Goal: Information Seeking & Learning: Compare options

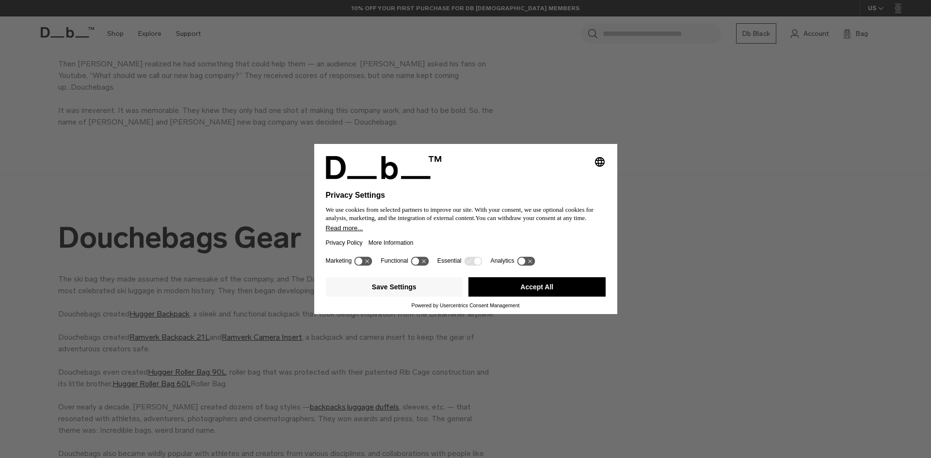
click at [699, 219] on div "Selecting an option will immediately change the language Privacy Settings We us…" at bounding box center [465, 229] width 931 height 458
click at [495, 281] on button "Accept All" at bounding box center [537, 286] width 137 height 19
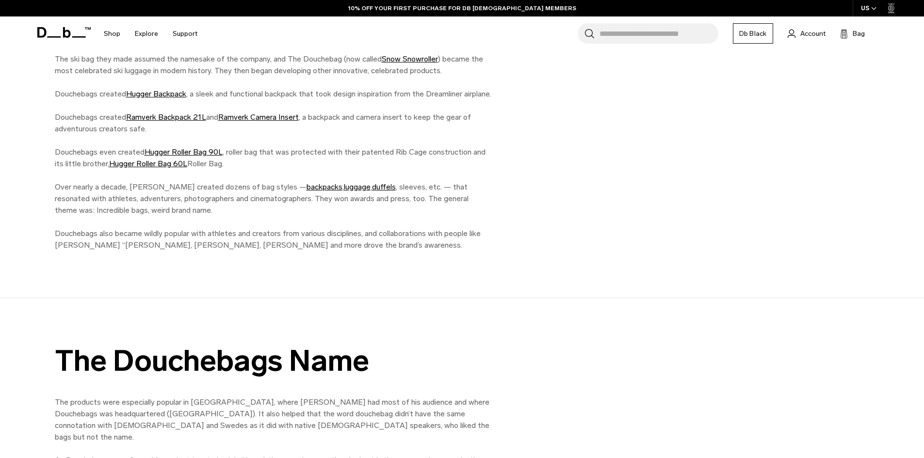
scroll to position [1067, 0]
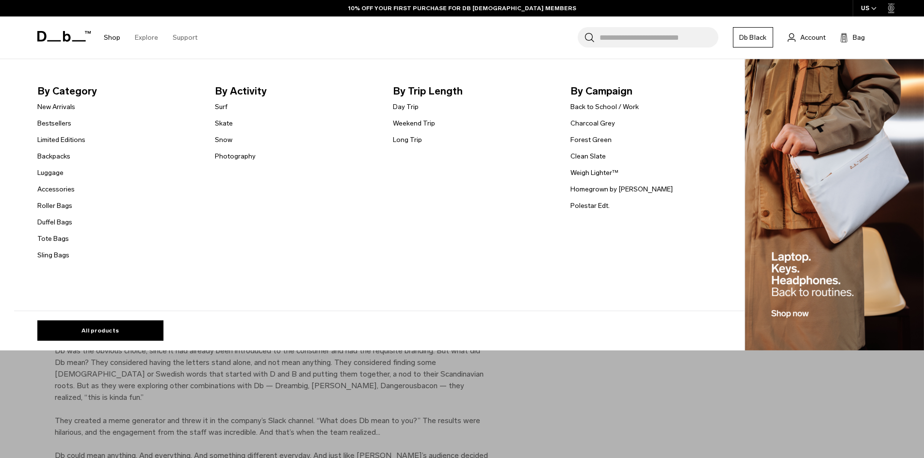
click at [112, 35] on link "Shop" at bounding box center [112, 37] width 16 height 34
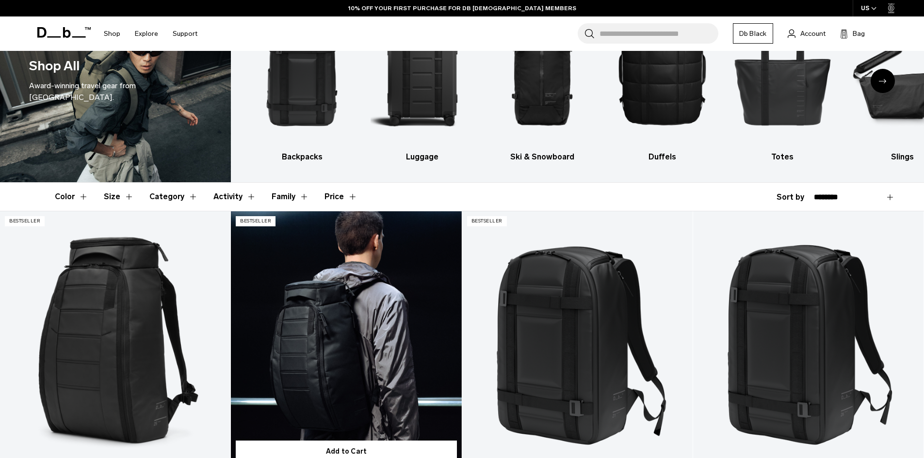
scroll to position [146, 0]
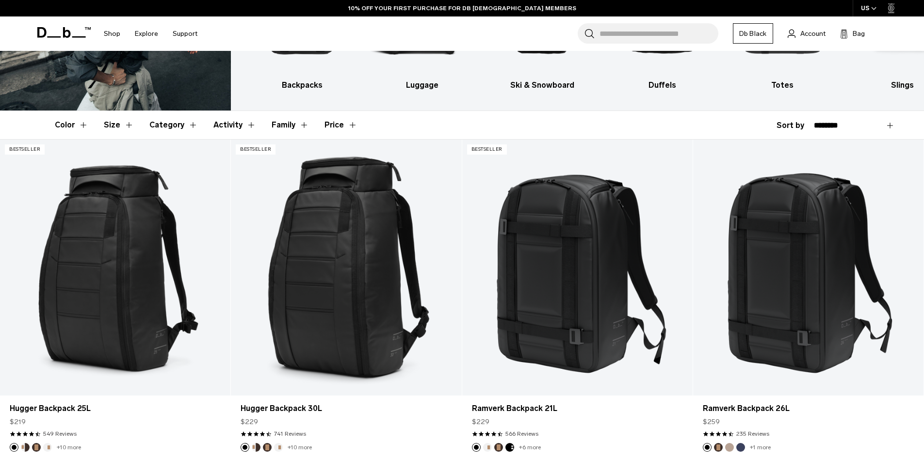
click at [167, 123] on button "Category" at bounding box center [173, 125] width 49 height 28
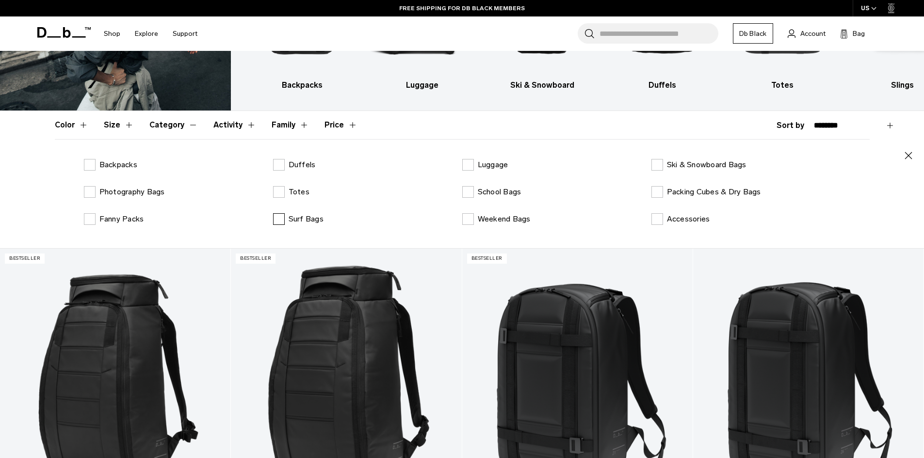
click at [302, 223] on p "Surf Bags" at bounding box center [306, 219] width 35 height 12
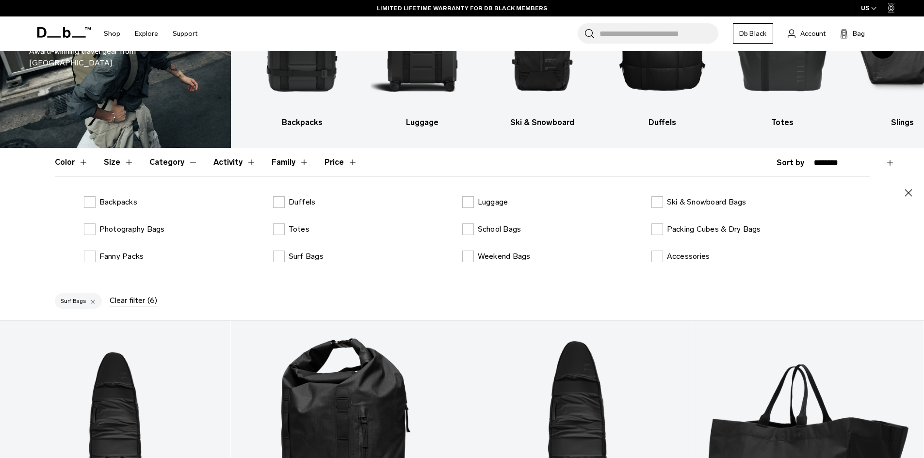
scroll to position [97, 0]
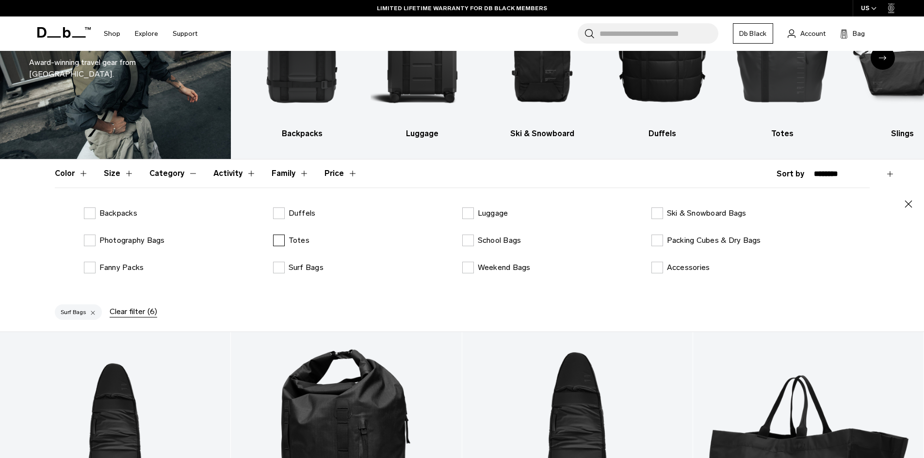
click at [284, 241] on label "Totes" at bounding box center [291, 241] width 36 height 12
click at [277, 266] on label "Surf Bags" at bounding box center [298, 268] width 50 height 12
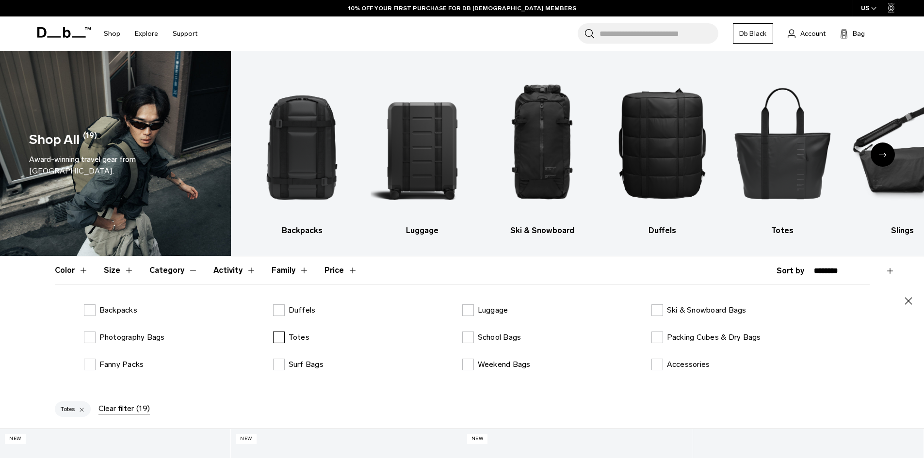
click at [276, 335] on label "Totes" at bounding box center [291, 338] width 36 height 12
click at [662, 313] on label "Ski & Snowboard Bags" at bounding box center [698, 311] width 95 height 12
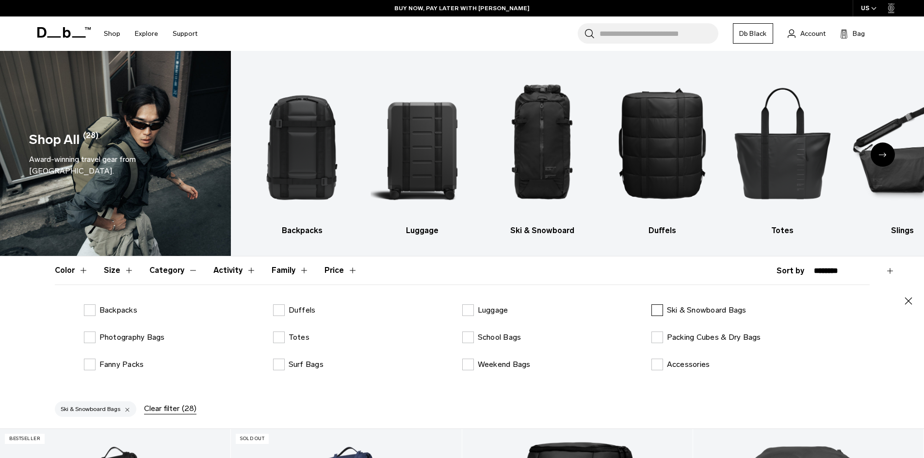
click at [725, 313] on p "Ski & Snowboard Bags" at bounding box center [707, 311] width 80 height 12
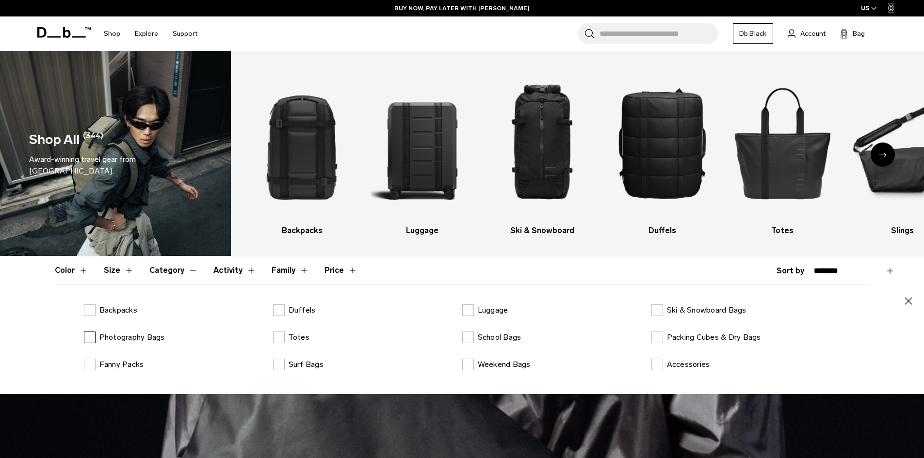
click at [102, 336] on p "Photography Bags" at bounding box center [131, 338] width 65 height 12
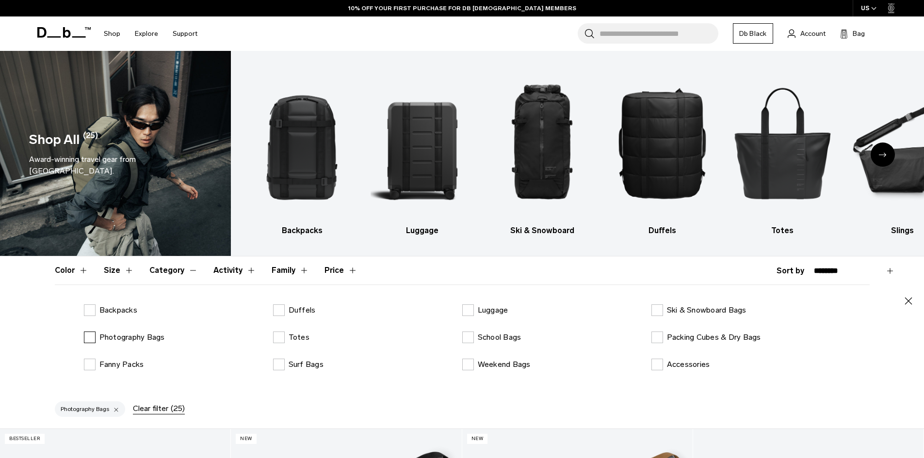
click at [125, 340] on p "Photography Bags" at bounding box center [131, 338] width 65 height 12
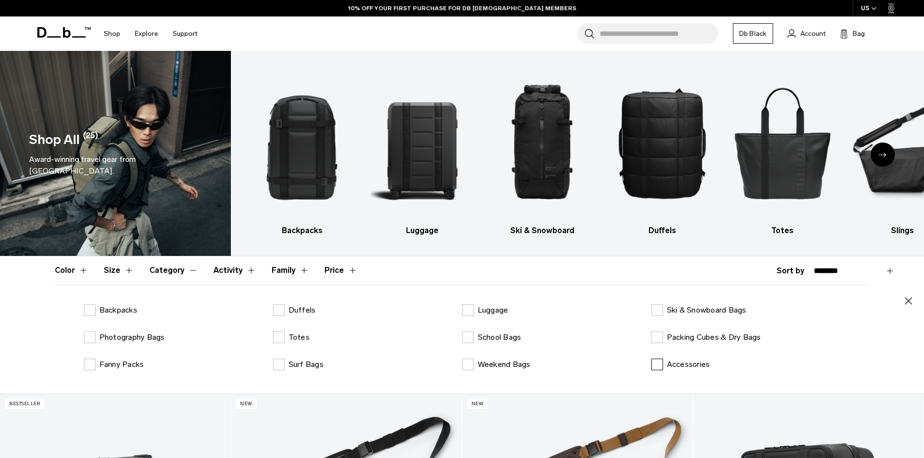
click at [692, 367] on p "Accessories" at bounding box center [688, 365] width 43 height 12
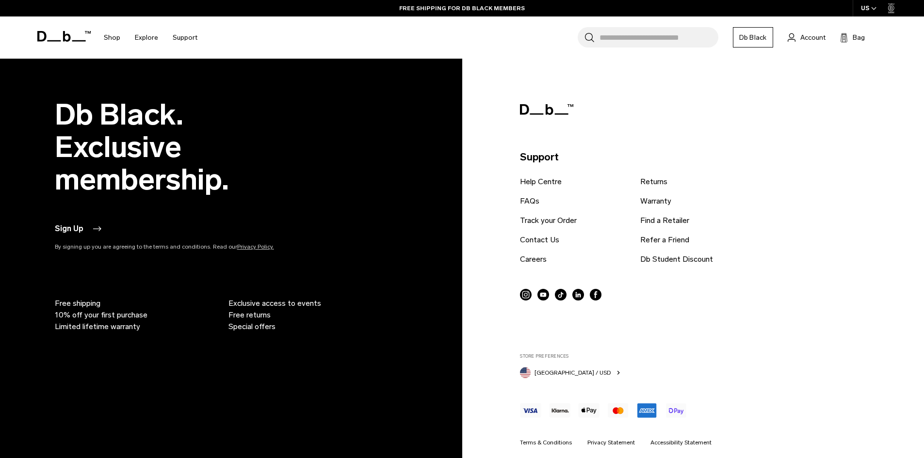
scroll to position [2729, 0]
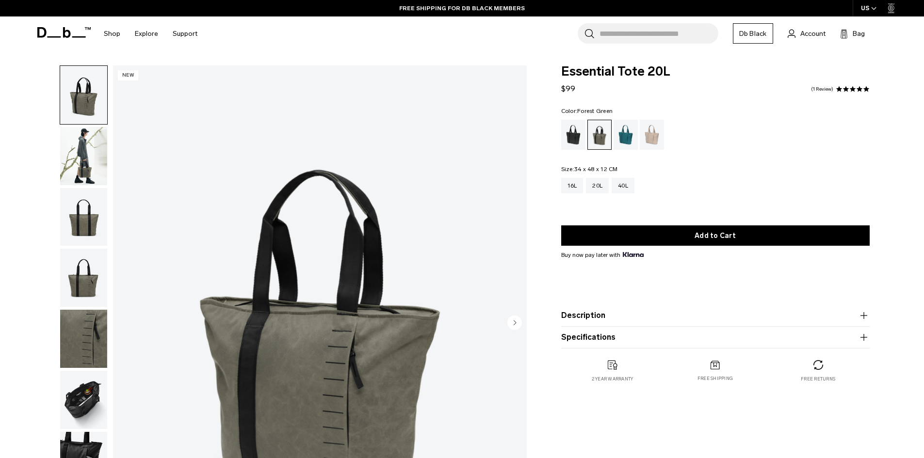
click at [72, 157] on img "button" at bounding box center [83, 156] width 47 height 58
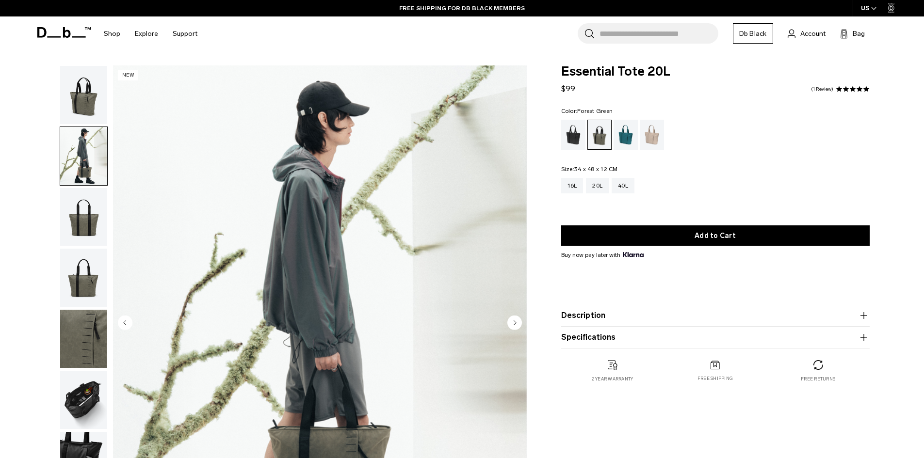
click at [96, 222] on img "button" at bounding box center [83, 217] width 47 height 58
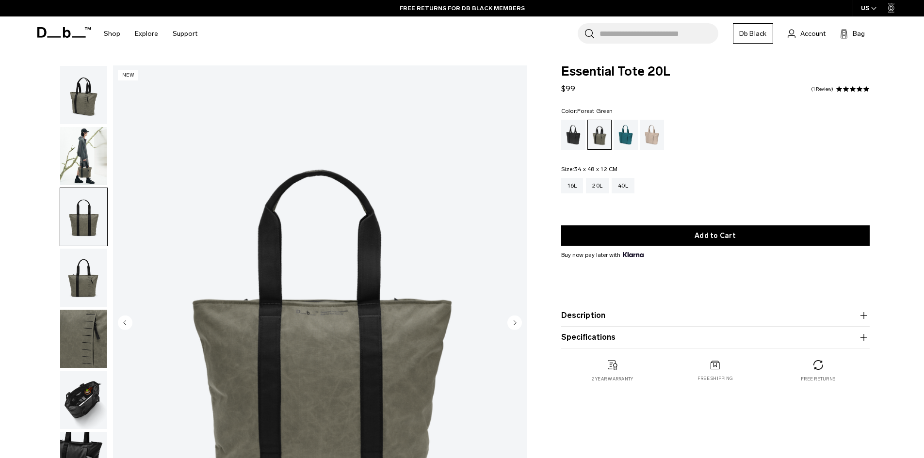
click at [87, 287] on img "button" at bounding box center [83, 278] width 47 height 58
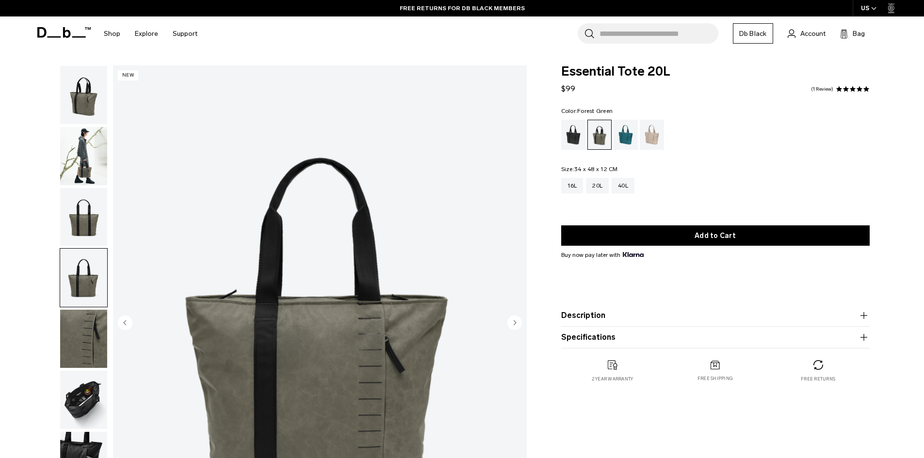
scroll to position [97, 0]
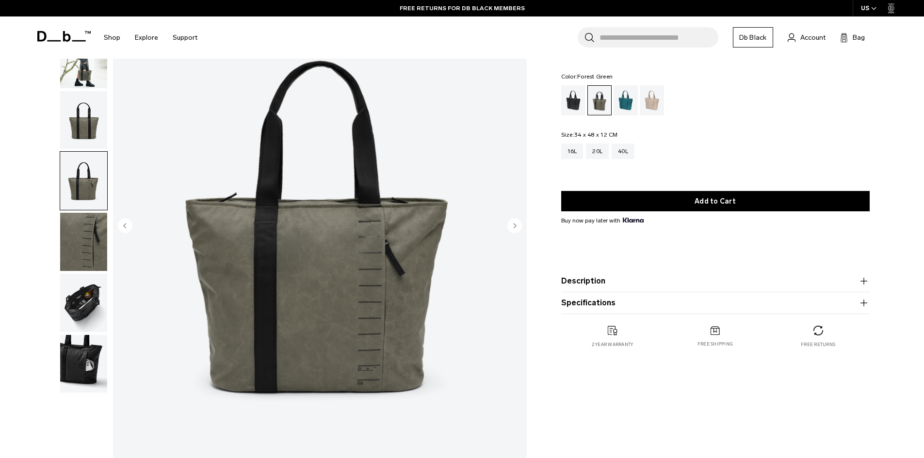
click at [79, 314] on img "button" at bounding box center [83, 303] width 47 height 58
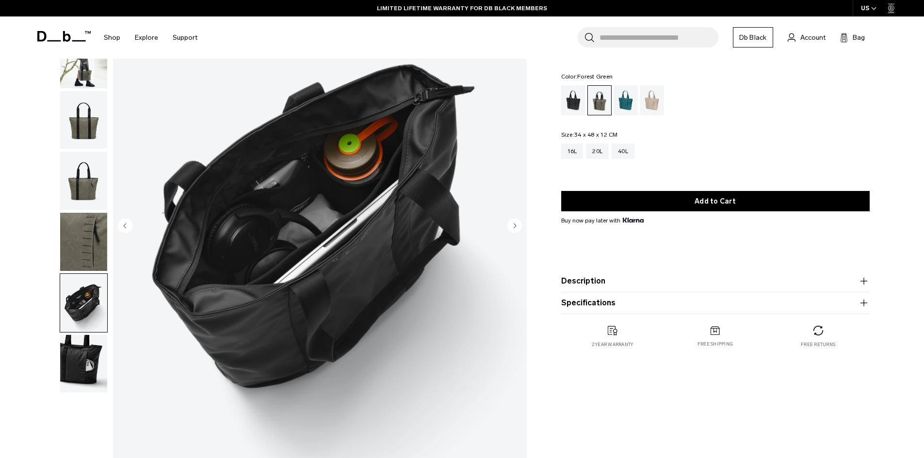
click at [80, 365] on img "button" at bounding box center [83, 364] width 47 height 58
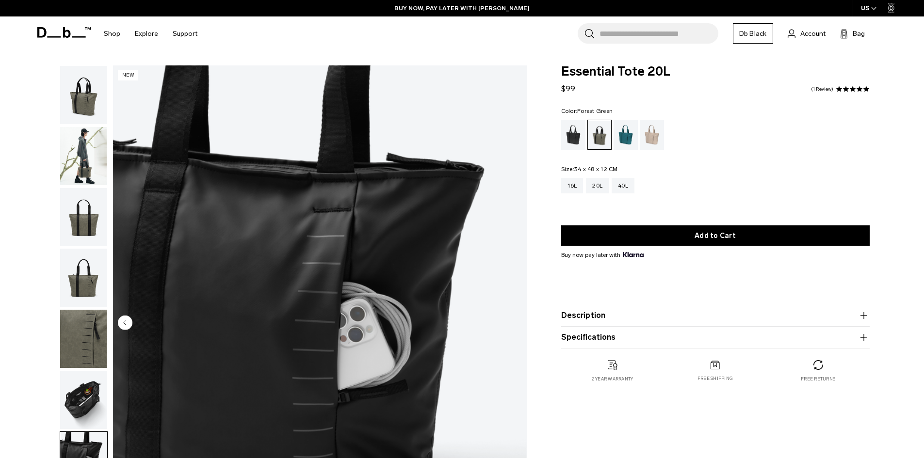
scroll to position [49, 0]
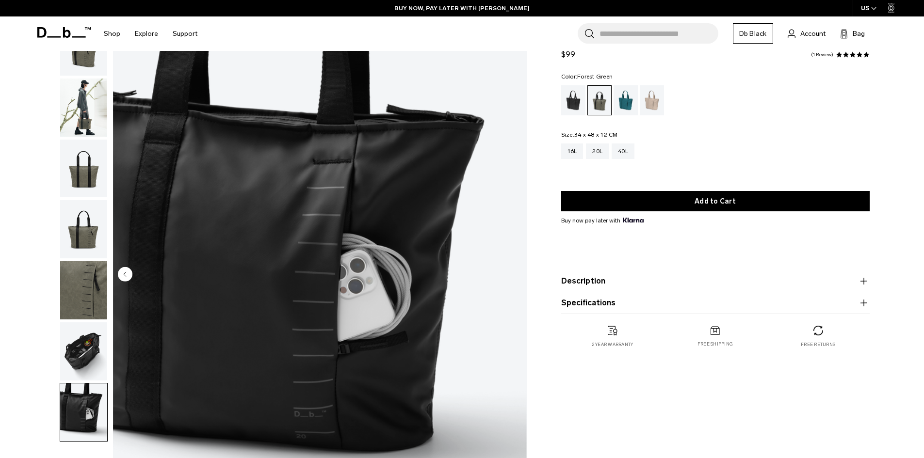
click at [689, 284] on button "Description" at bounding box center [715, 281] width 308 height 12
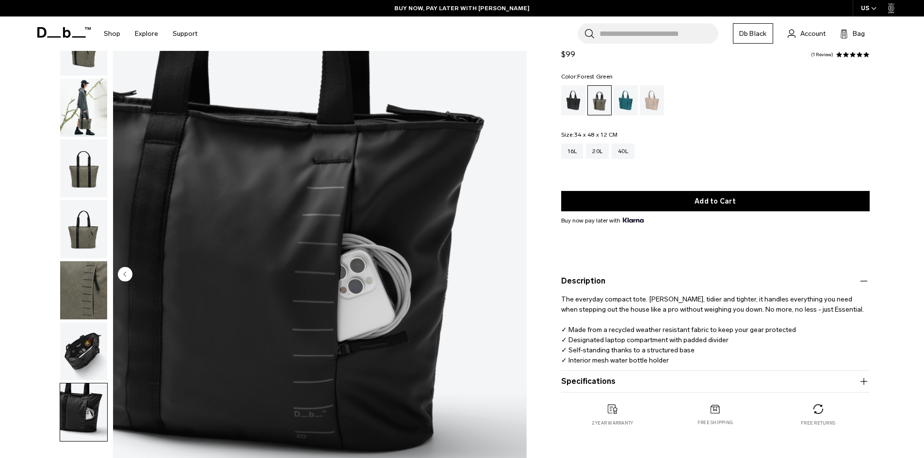
click at [713, 387] on button "Specifications" at bounding box center [715, 382] width 308 height 12
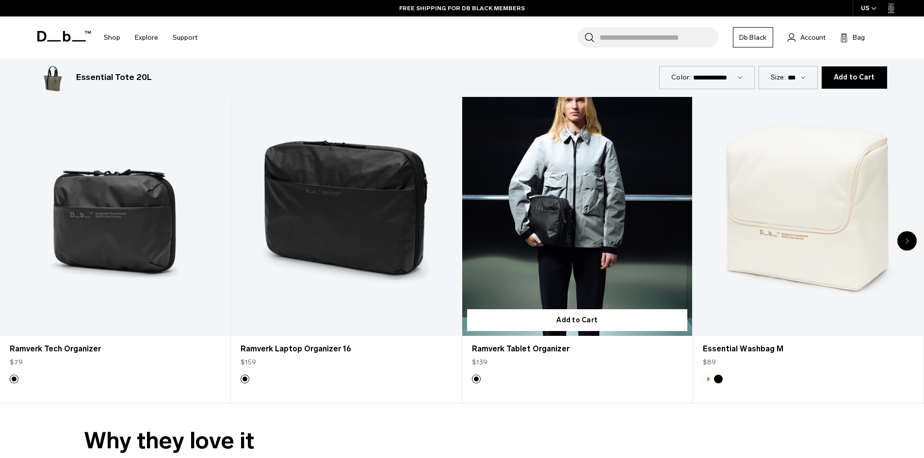
scroll to position [1940, 0]
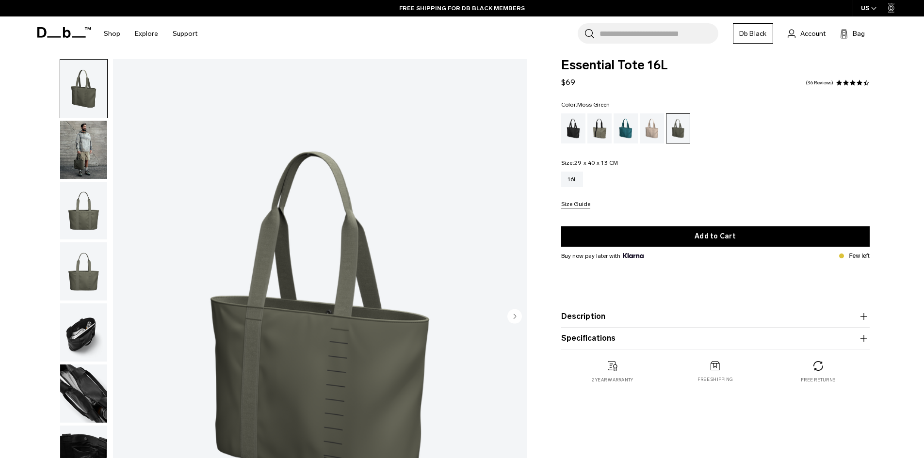
scroll to position [97, 0]
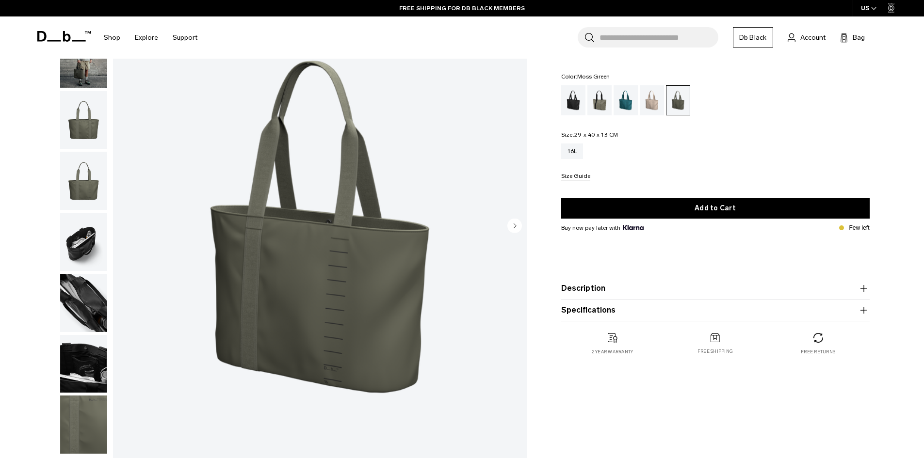
click at [87, 117] on img "button" at bounding box center [83, 120] width 47 height 58
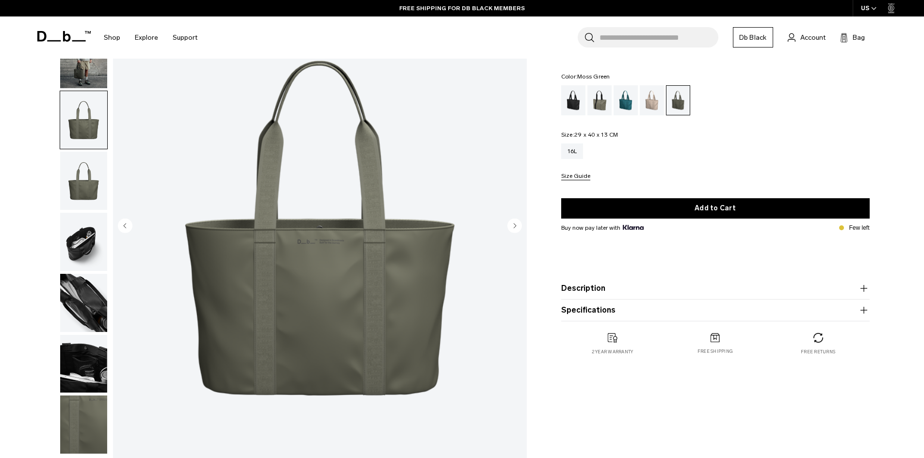
click at [84, 179] on img "button" at bounding box center [83, 181] width 47 height 58
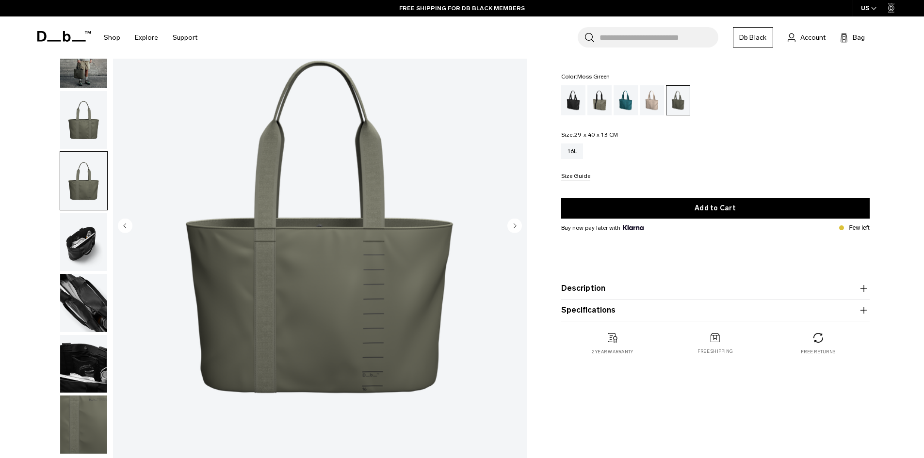
click at [83, 126] on img "button" at bounding box center [83, 120] width 47 height 58
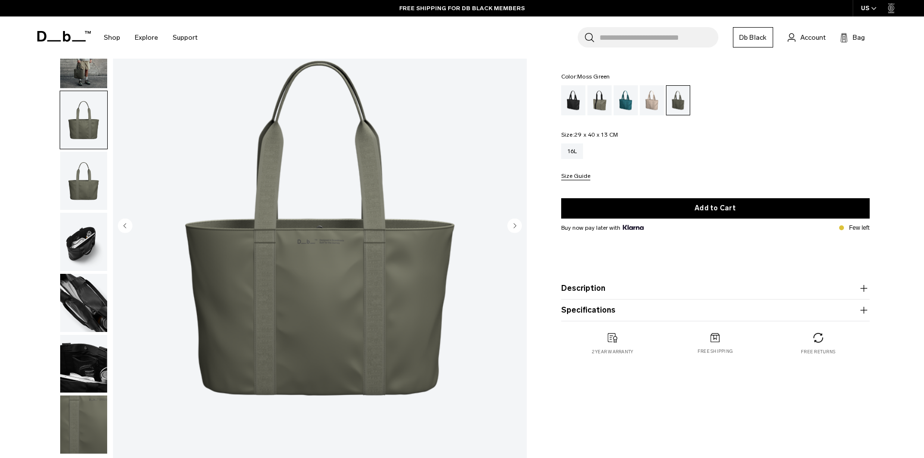
click at [76, 162] on img "button" at bounding box center [83, 181] width 47 height 58
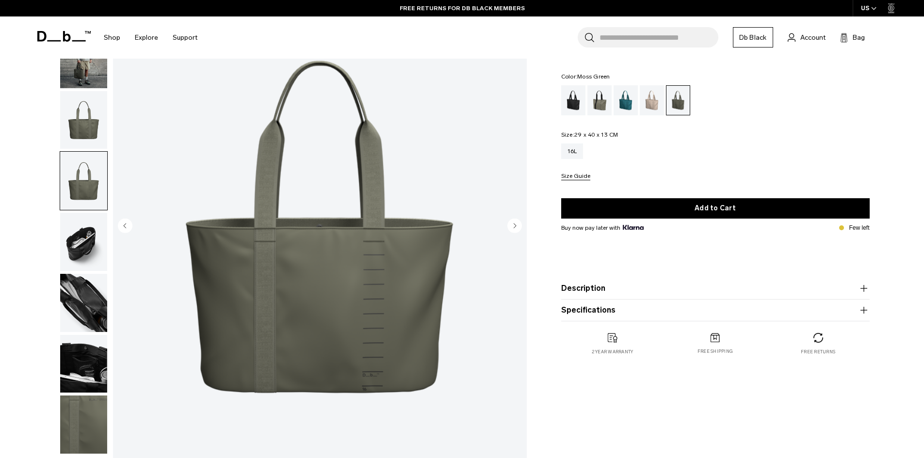
click at [77, 244] on img "button" at bounding box center [83, 242] width 47 height 58
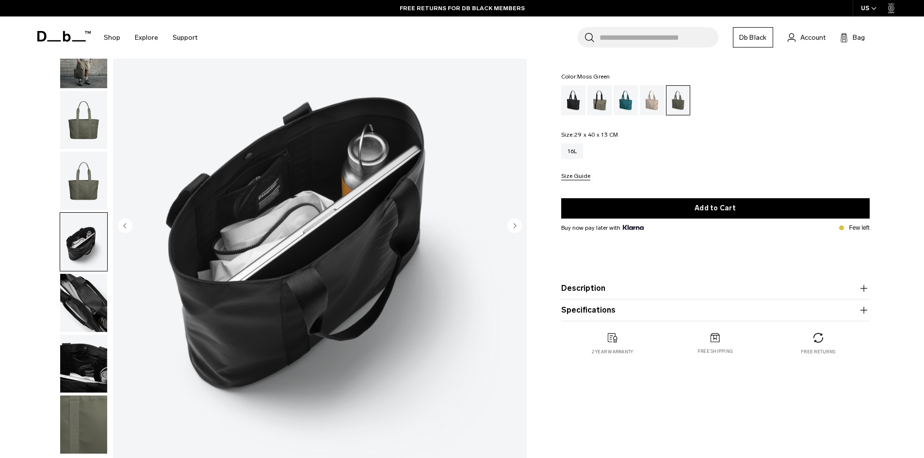
click at [87, 294] on img "button" at bounding box center [83, 303] width 47 height 58
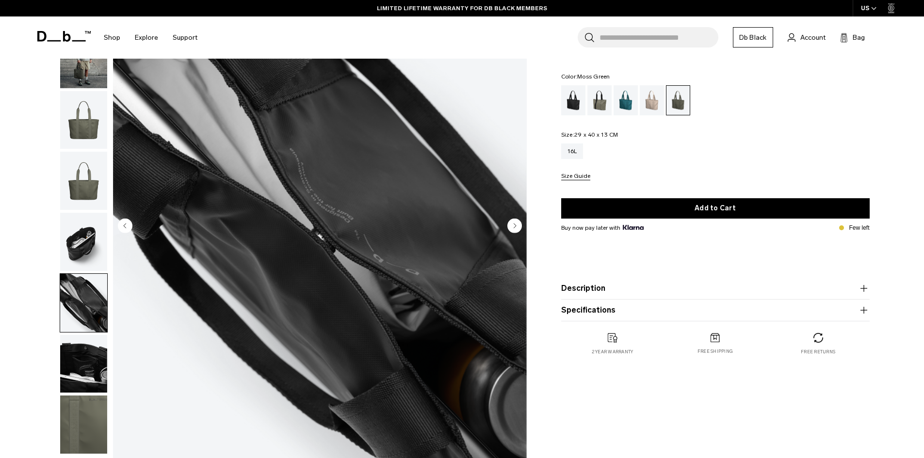
click at [84, 366] on img "button" at bounding box center [83, 364] width 47 height 58
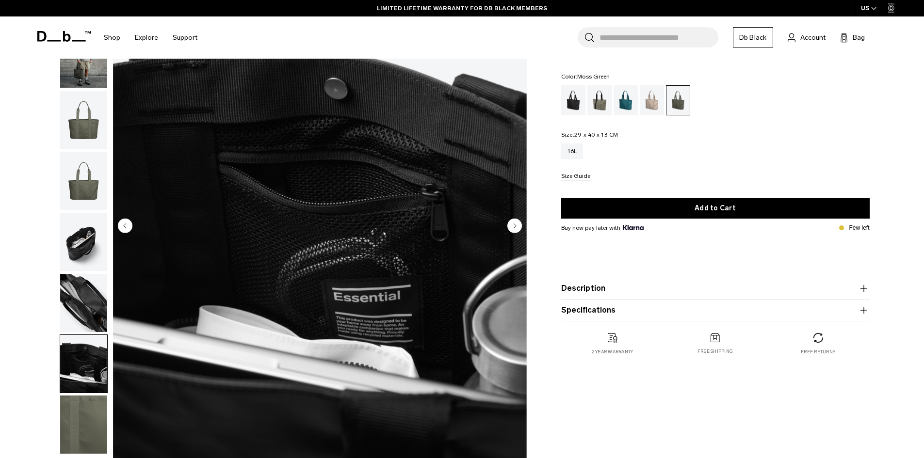
click at [97, 419] on img "button" at bounding box center [83, 425] width 47 height 58
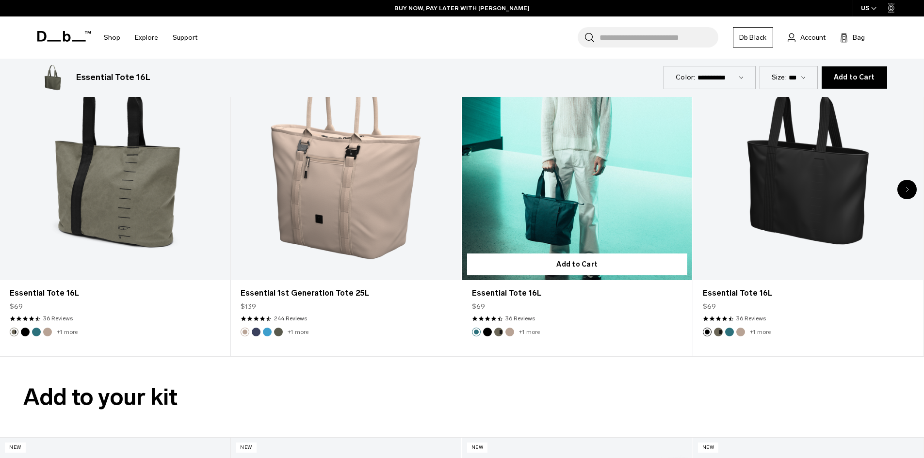
scroll to position [2183, 0]
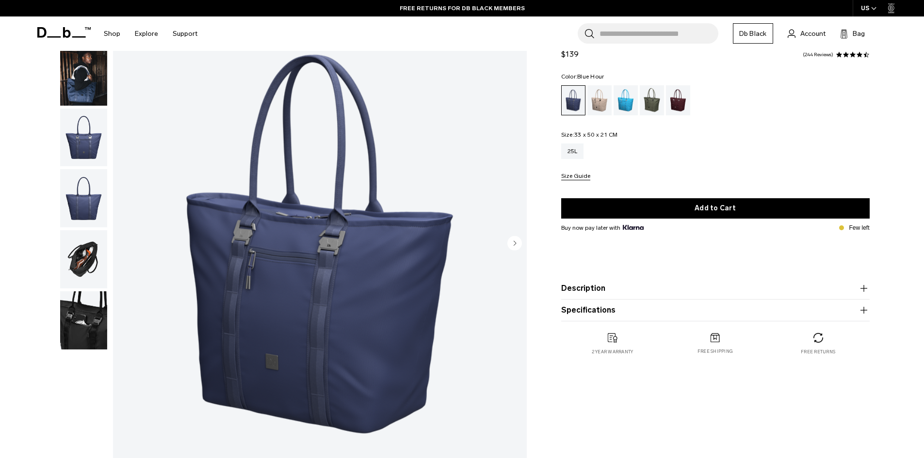
scroll to position [97, 0]
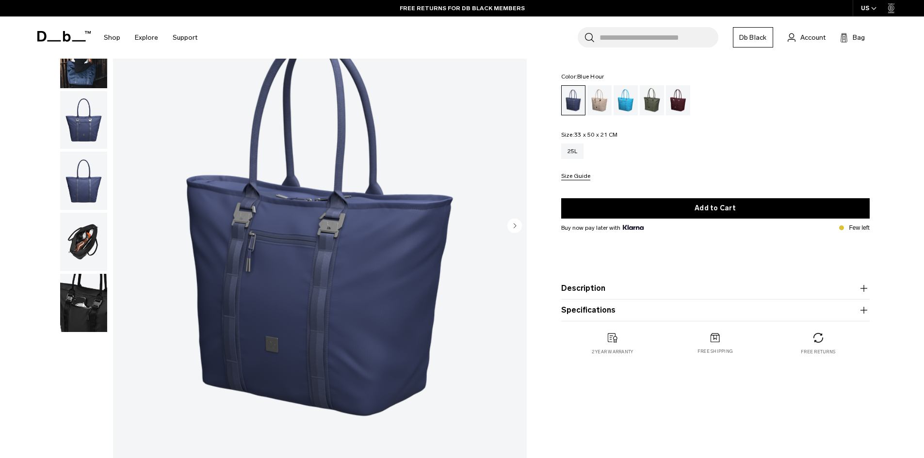
click at [687, 308] on button "Specifications" at bounding box center [715, 311] width 308 height 12
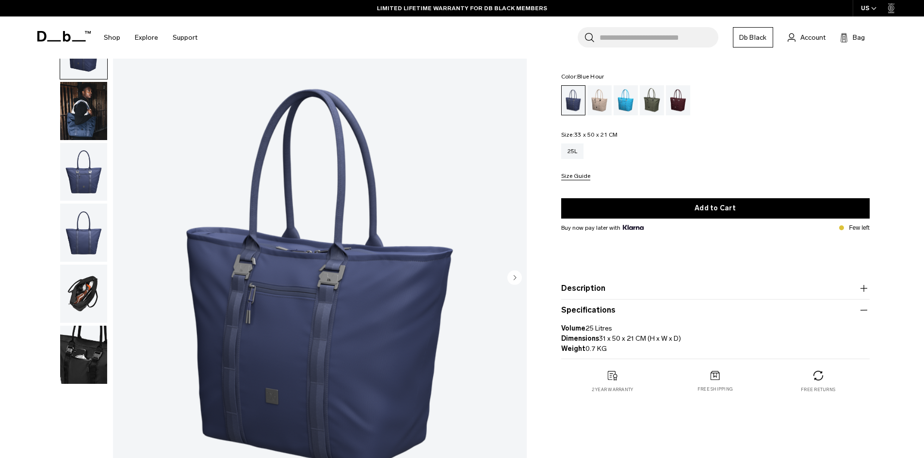
scroll to position [0, 0]
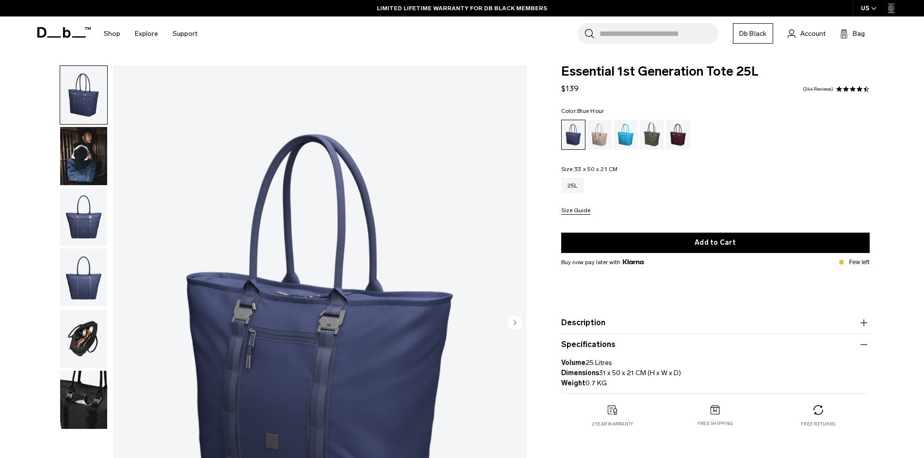
click at [83, 159] on img "button" at bounding box center [83, 156] width 47 height 58
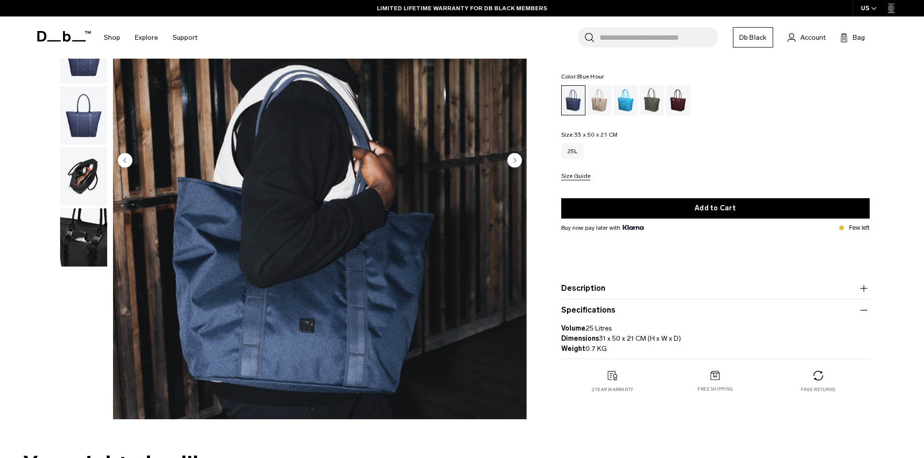
scroll to position [146, 0]
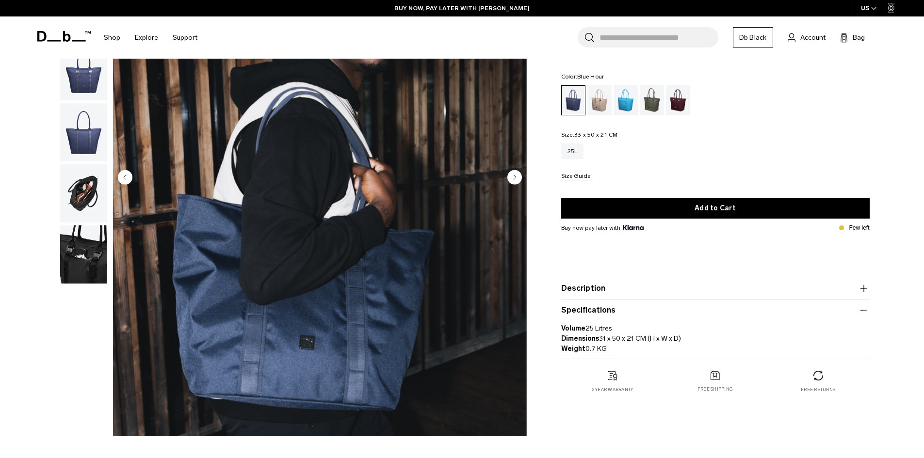
click at [80, 140] on img "button" at bounding box center [83, 132] width 47 height 58
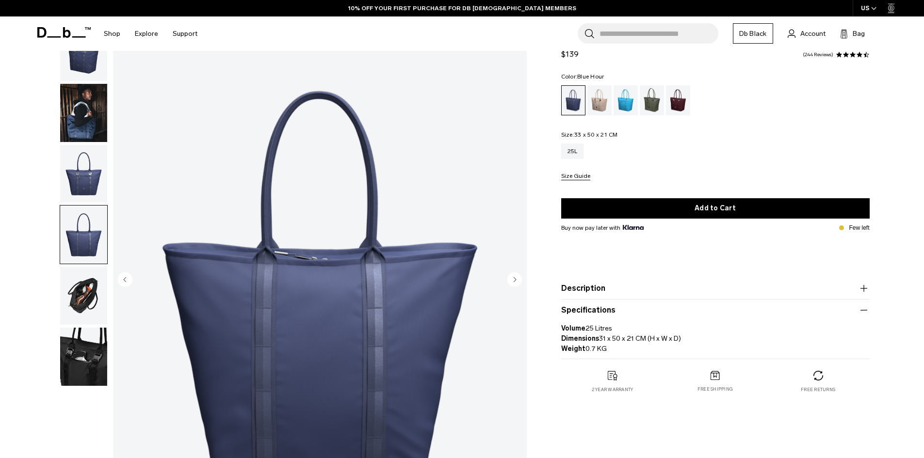
scroll to position [97, 0]
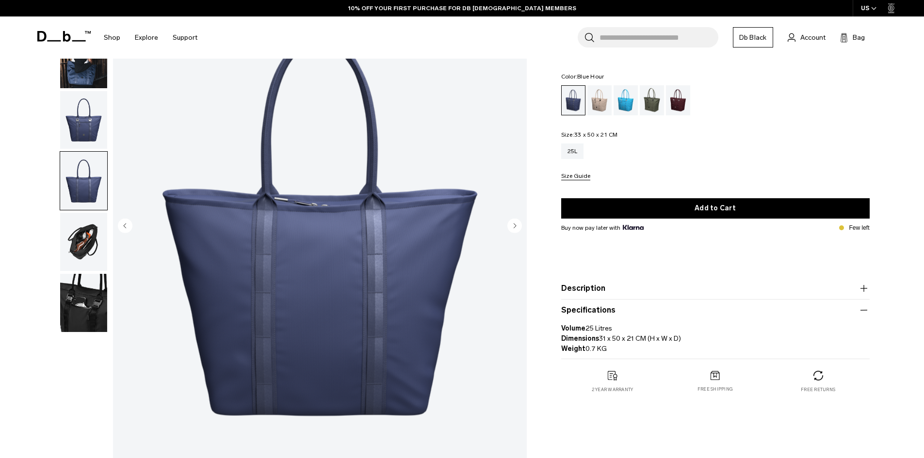
click at [94, 238] on img "button" at bounding box center [83, 242] width 47 height 58
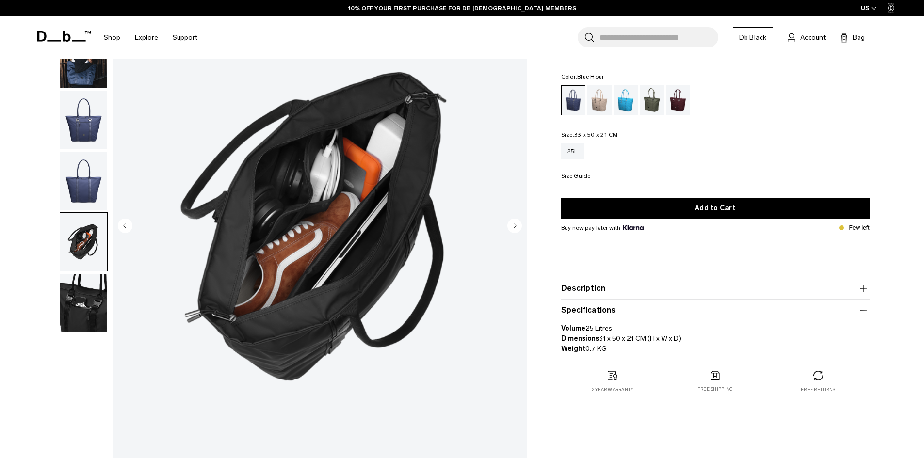
click at [77, 286] on img "button" at bounding box center [83, 303] width 47 height 58
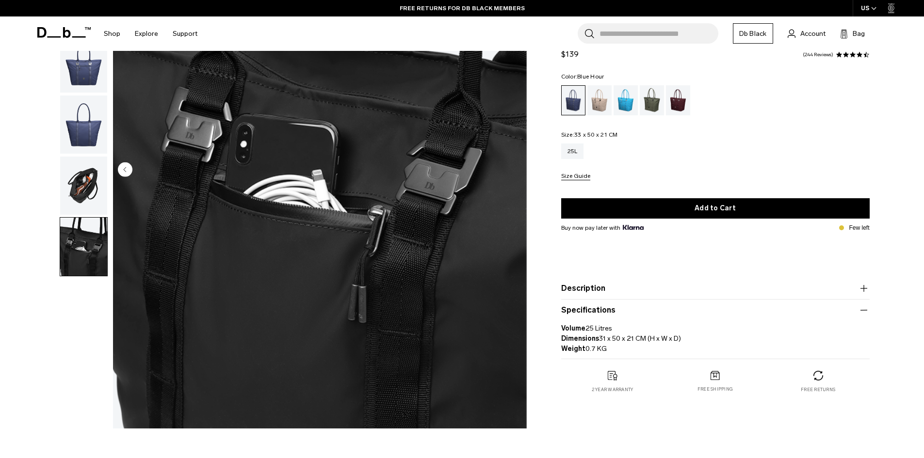
scroll to position [0, 0]
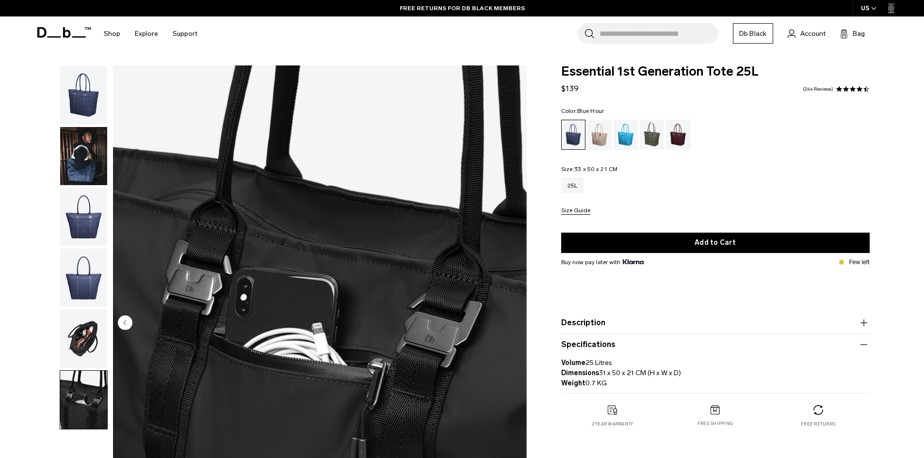
click at [78, 218] on img "button" at bounding box center [83, 217] width 47 height 58
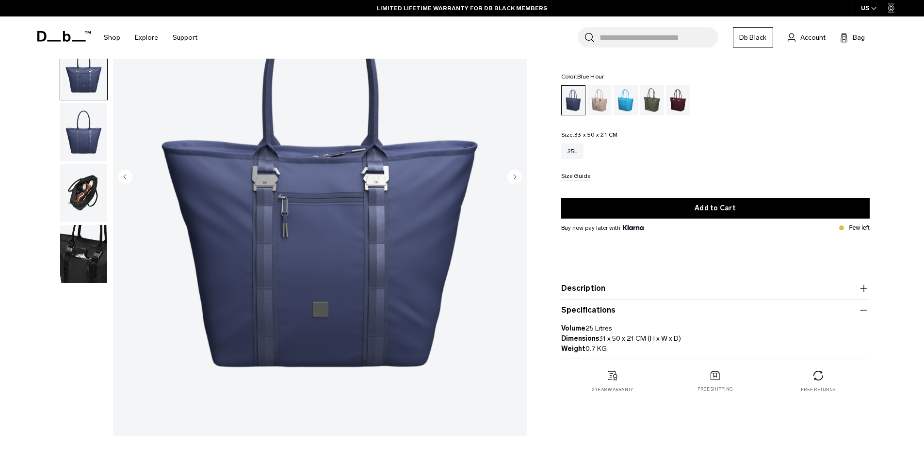
scroll to position [146, 0]
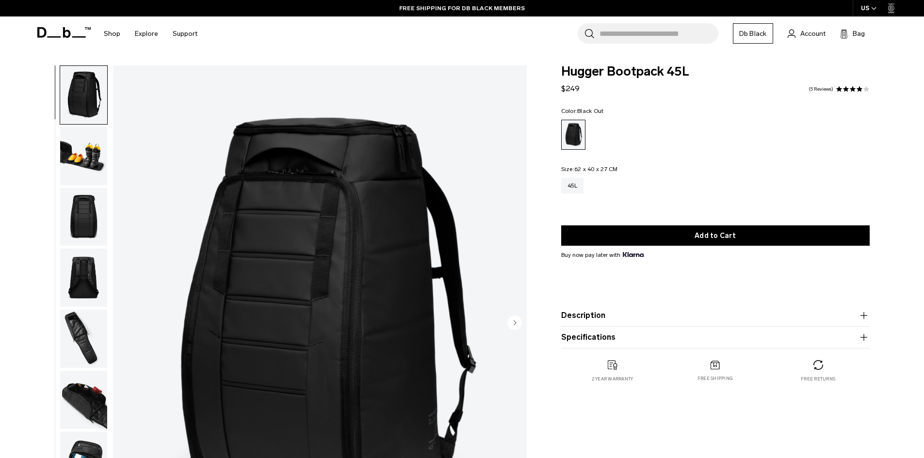
click at [84, 155] on img "button" at bounding box center [83, 156] width 47 height 58
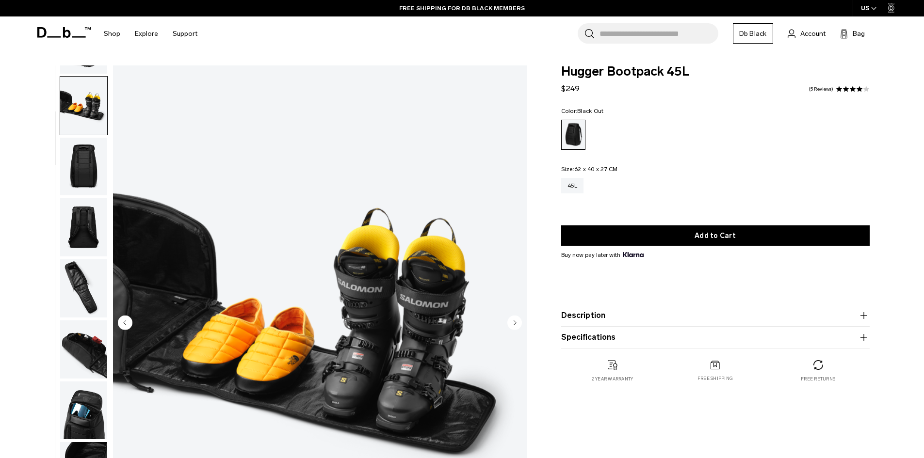
scroll to position [61, 0]
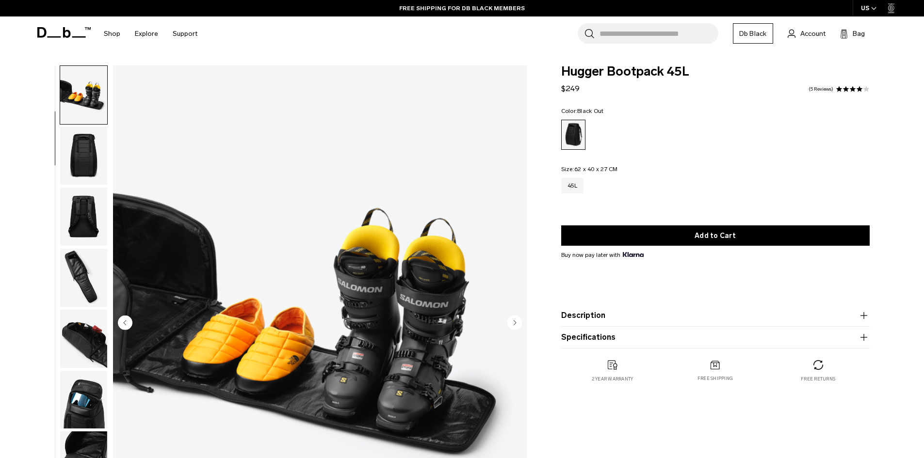
click at [84, 157] on img "button" at bounding box center [83, 156] width 47 height 58
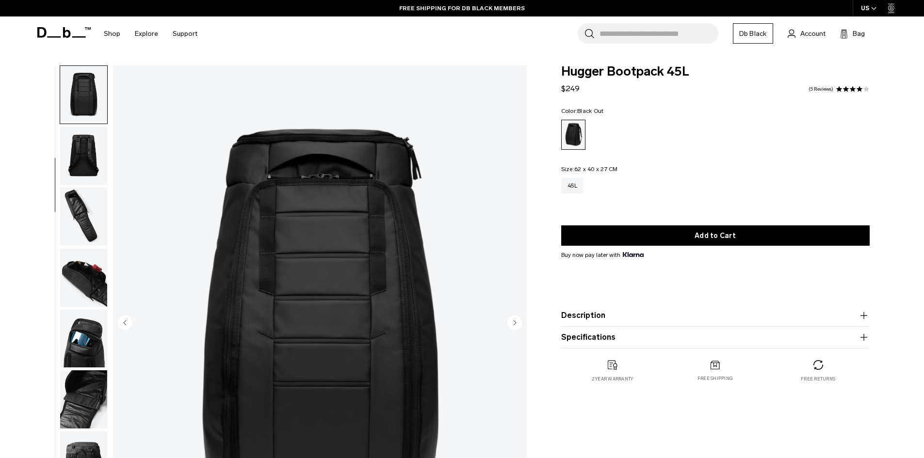
click at [84, 168] on img "button" at bounding box center [83, 156] width 47 height 58
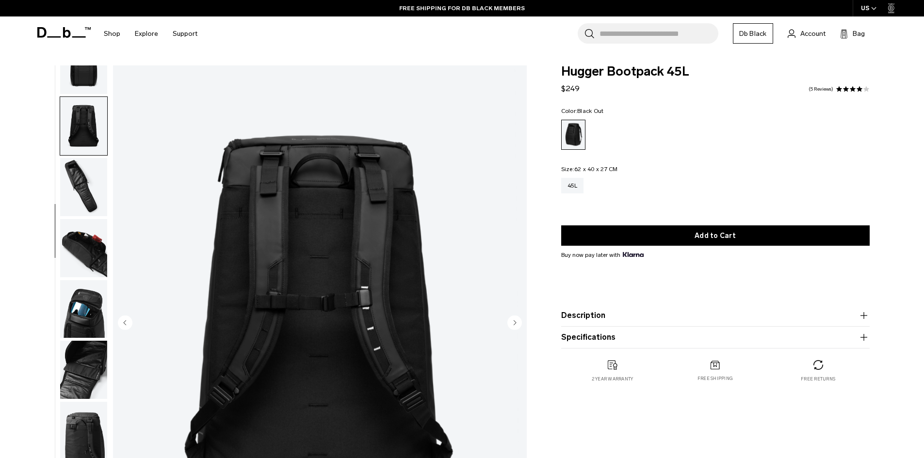
scroll to position [153, 0]
click at [82, 194] on img "button" at bounding box center [83, 186] width 47 height 58
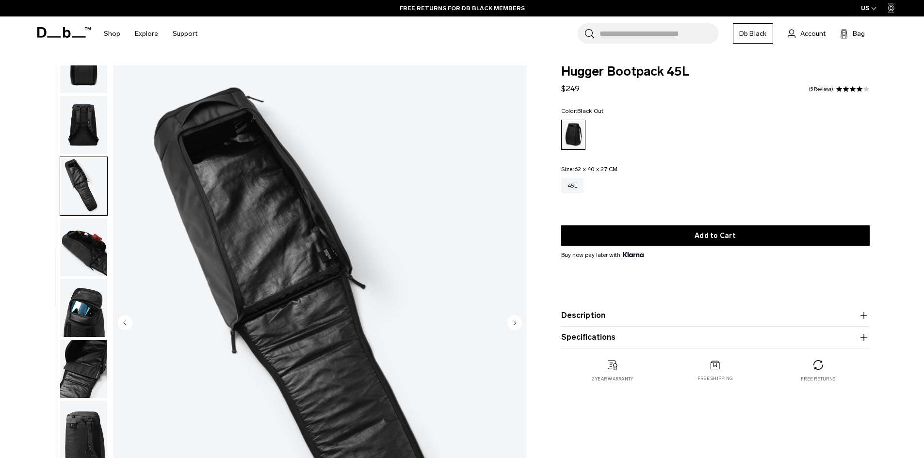
click at [75, 235] on img "button" at bounding box center [83, 247] width 47 height 58
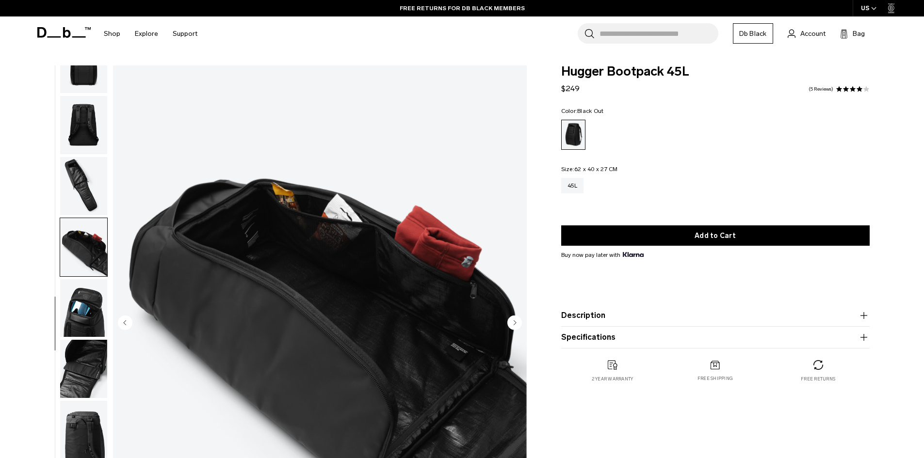
click at [76, 311] on img "button" at bounding box center [83, 308] width 47 height 58
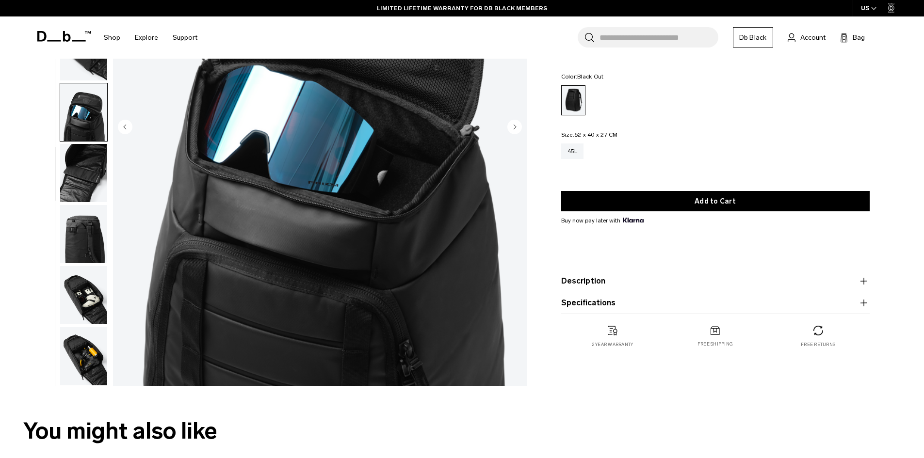
scroll to position [243, 0]
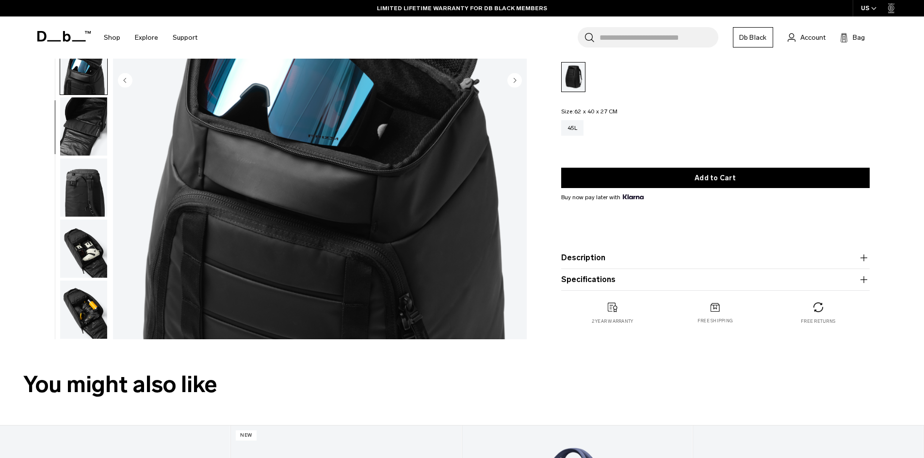
click at [88, 269] on img "button" at bounding box center [83, 249] width 47 height 58
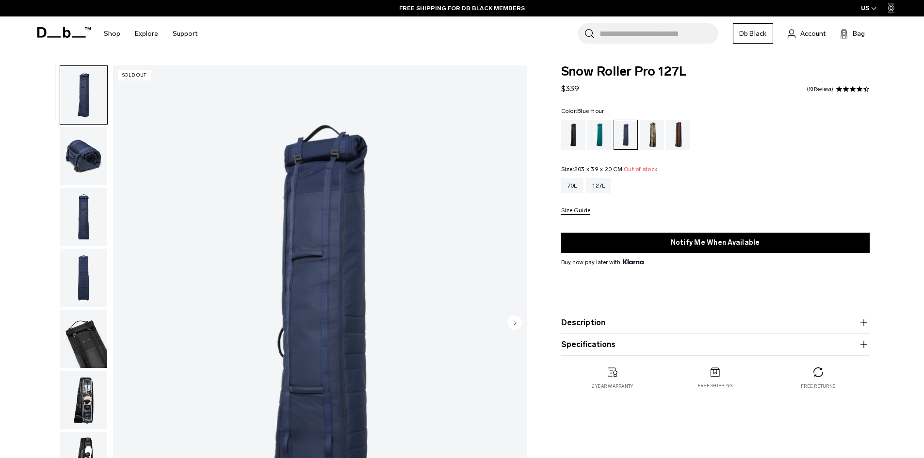
click at [85, 164] on img "button" at bounding box center [83, 156] width 47 height 58
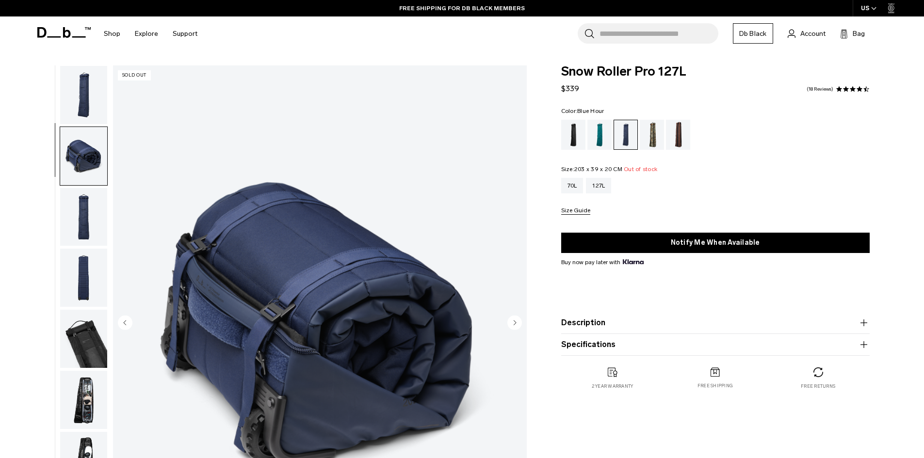
scroll to position [31, 0]
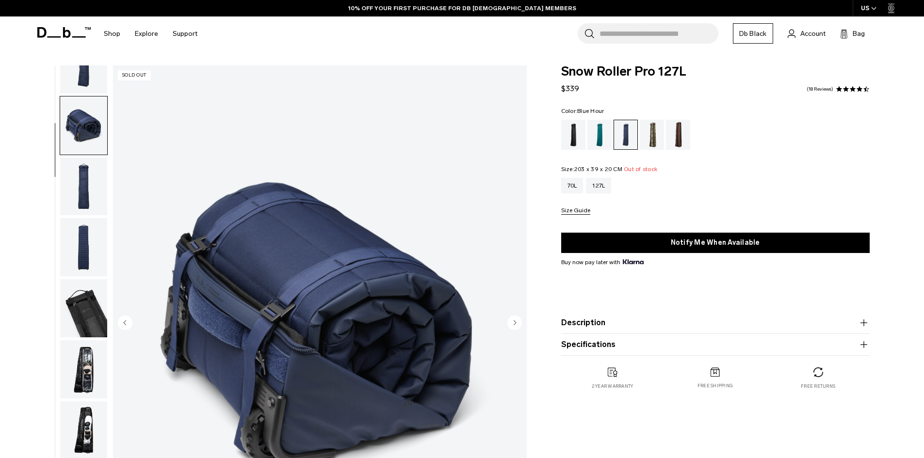
click at [93, 193] on img "button" at bounding box center [83, 187] width 47 height 58
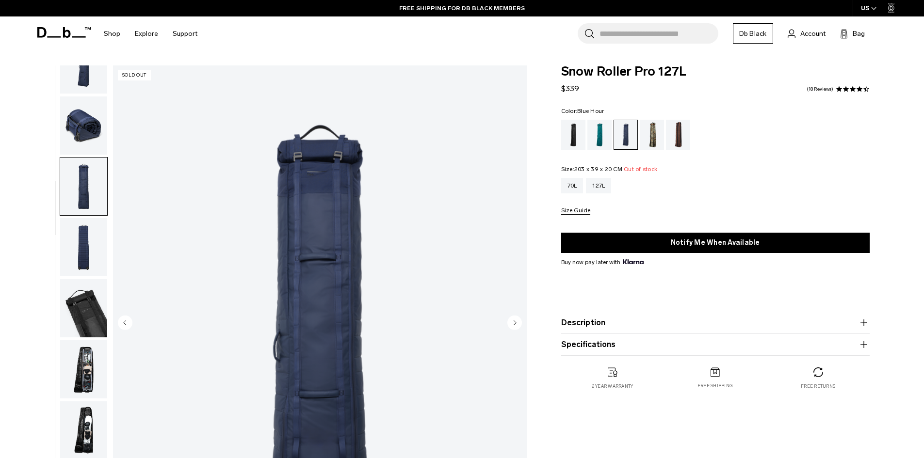
click at [338, 149] on img "3 / 9" at bounding box center [320, 323] width 414 height 517
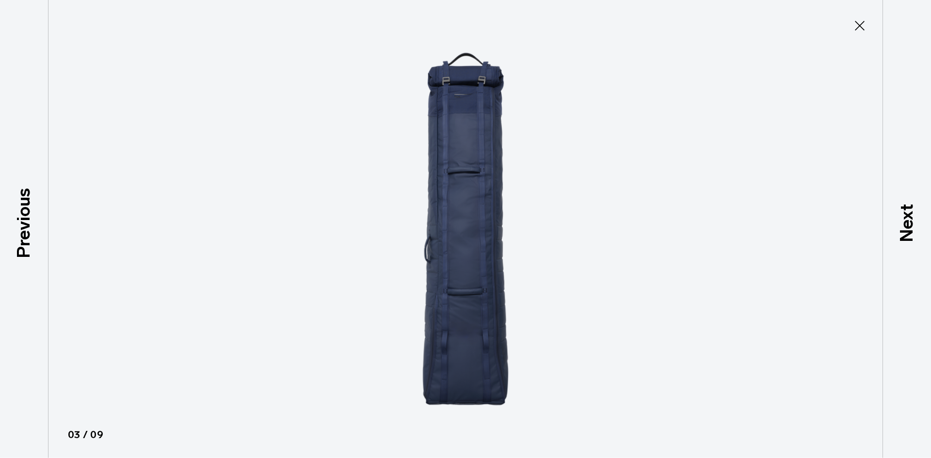
click at [489, 94] on img at bounding box center [465, 229] width 437 height 458
click at [856, 25] on icon at bounding box center [860, 26] width 16 height 16
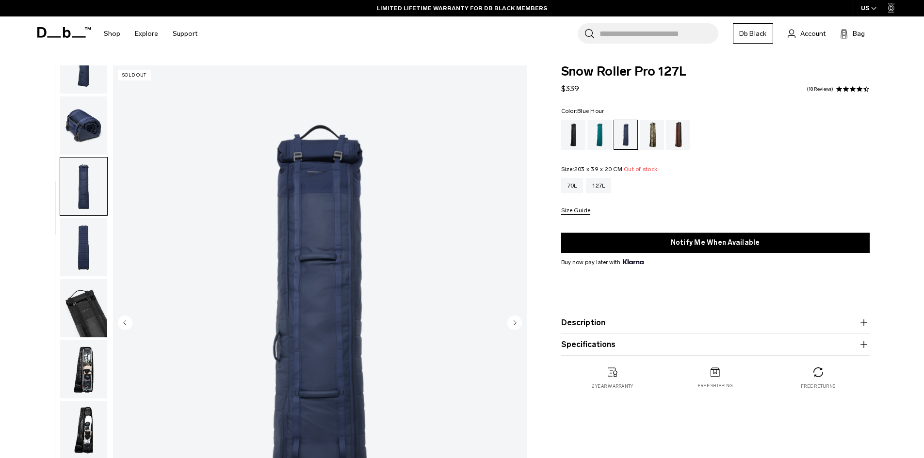
click at [81, 309] on img "button" at bounding box center [83, 308] width 47 height 58
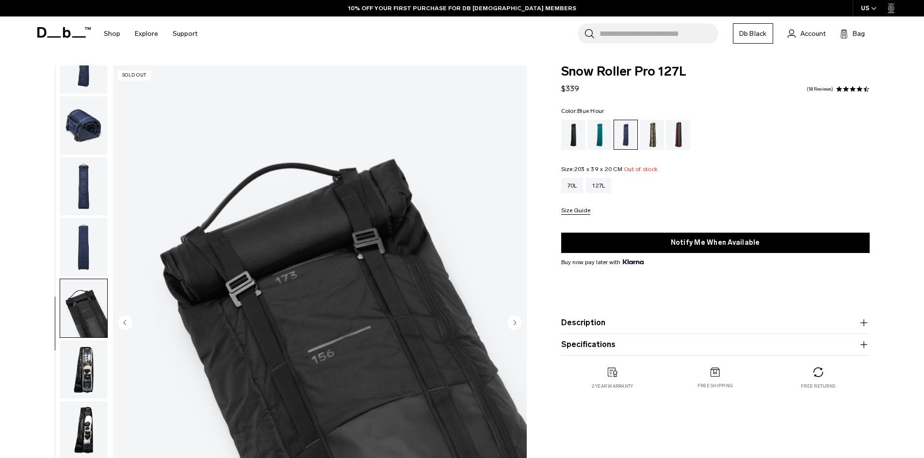
click at [78, 382] on img "button" at bounding box center [83, 369] width 47 height 58
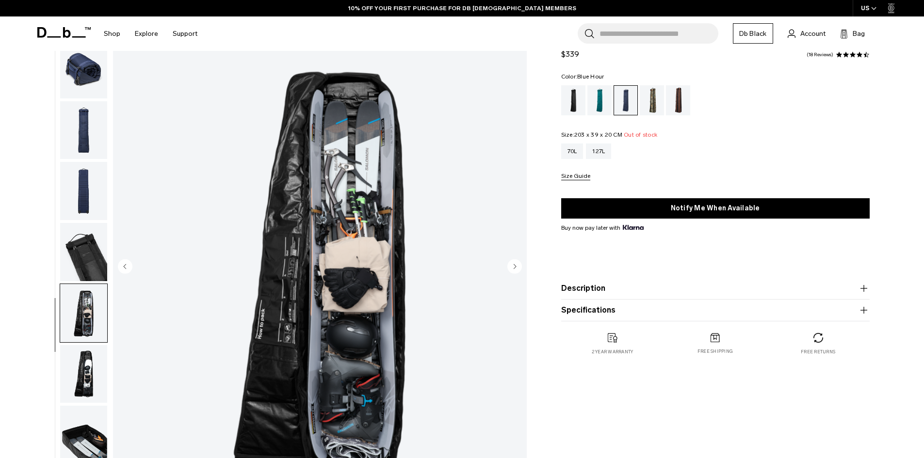
scroll to position [146, 0]
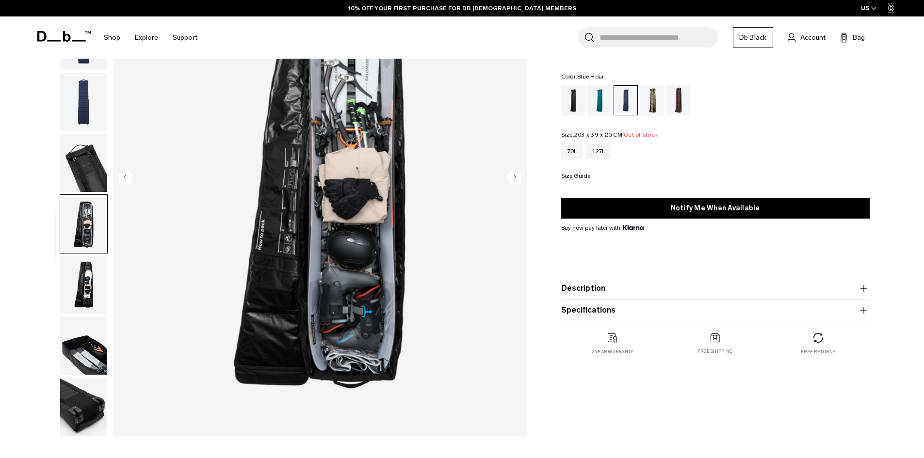
click at [92, 271] on img "button" at bounding box center [83, 285] width 47 height 58
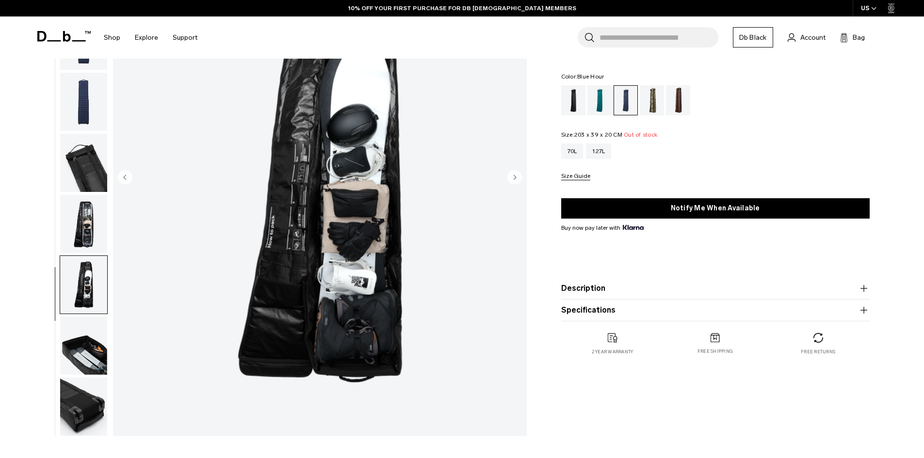
click at [83, 350] on img "button" at bounding box center [83, 346] width 47 height 58
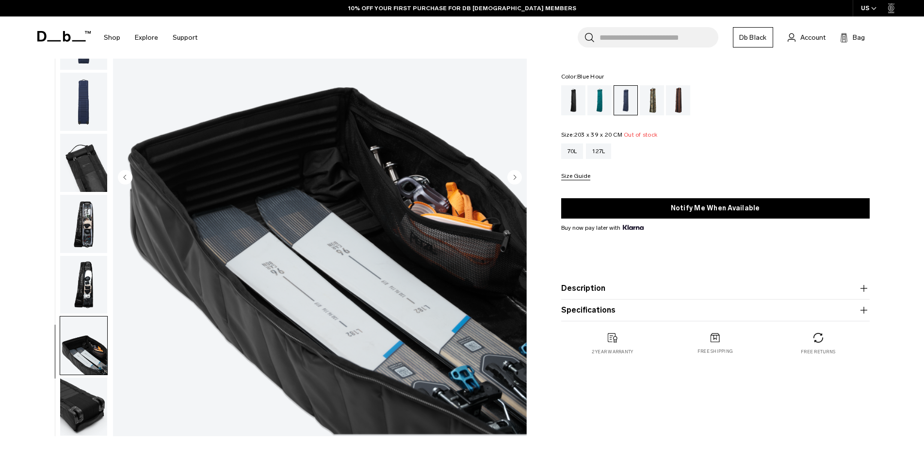
scroll to position [194, 0]
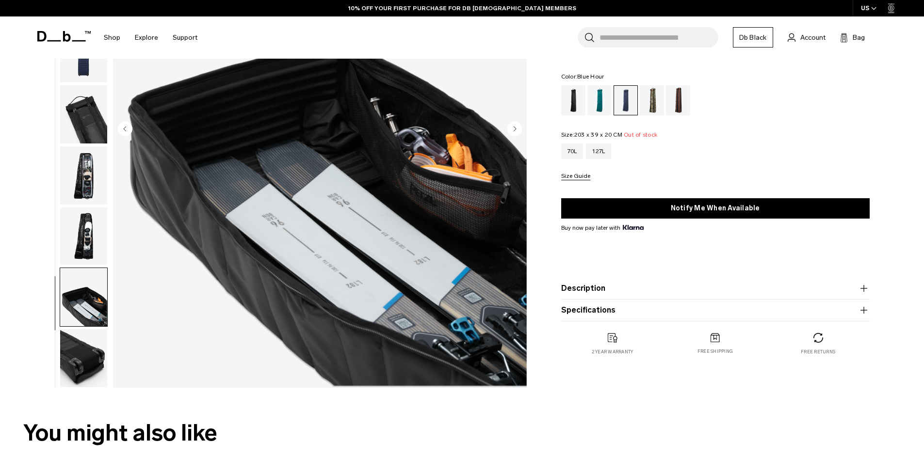
click at [89, 359] on img "button" at bounding box center [83, 358] width 47 height 58
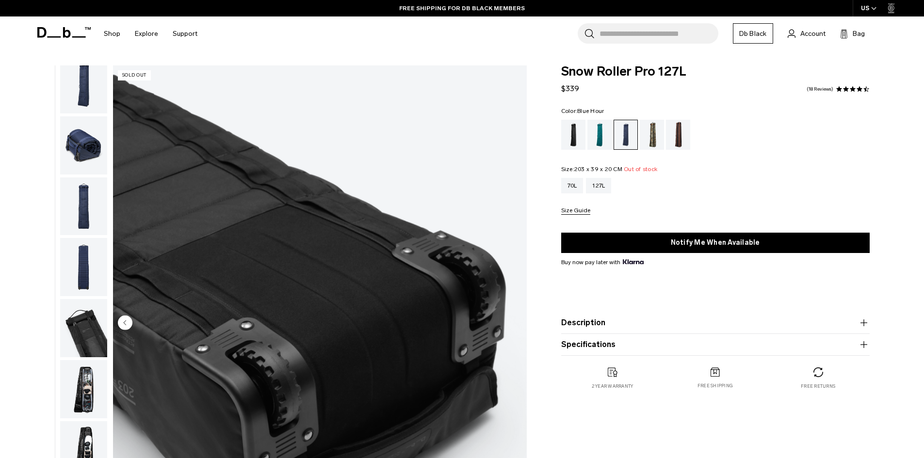
scroll to position [0, 0]
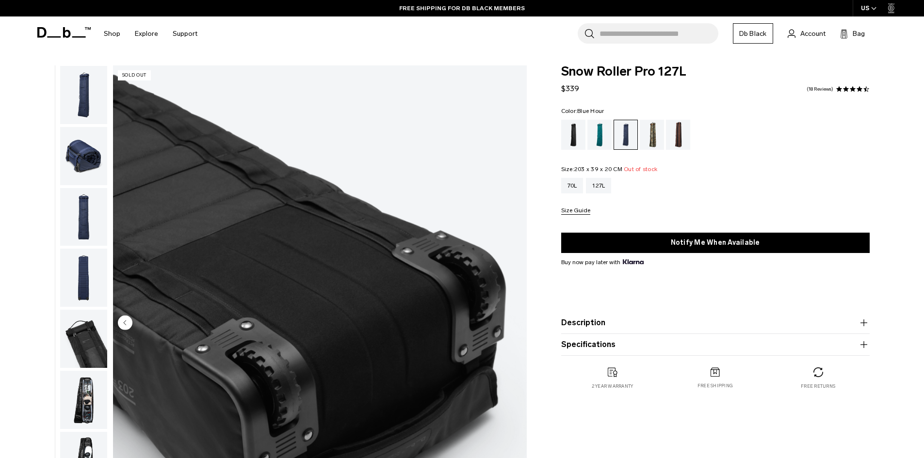
click at [83, 98] on img "button" at bounding box center [83, 95] width 47 height 58
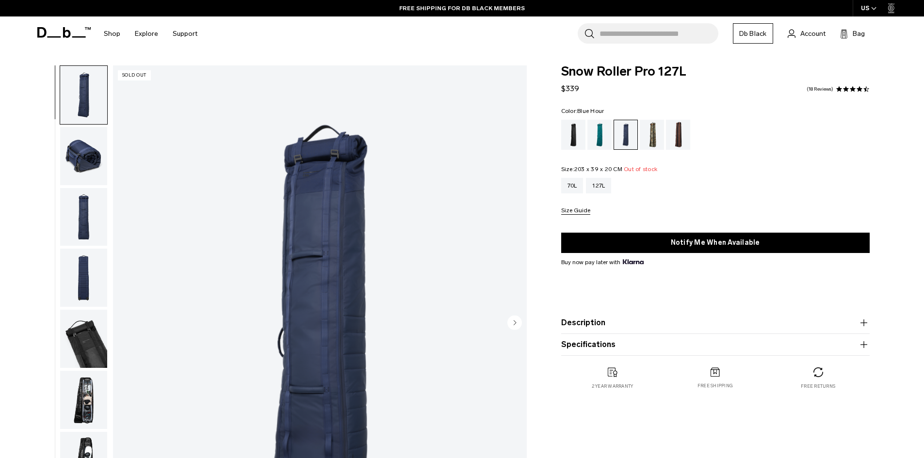
click at [87, 149] on img "button" at bounding box center [83, 156] width 47 height 58
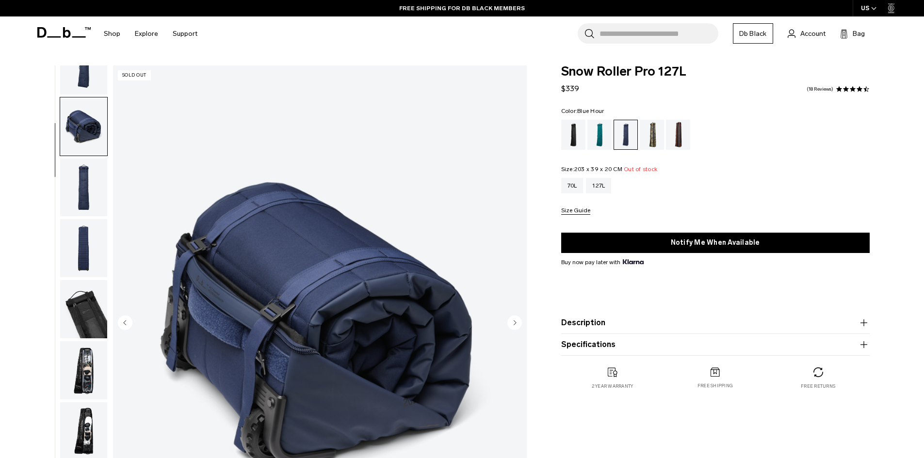
scroll to position [31, 0]
click at [568, 132] on div "Black Out" at bounding box center [573, 135] width 25 height 30
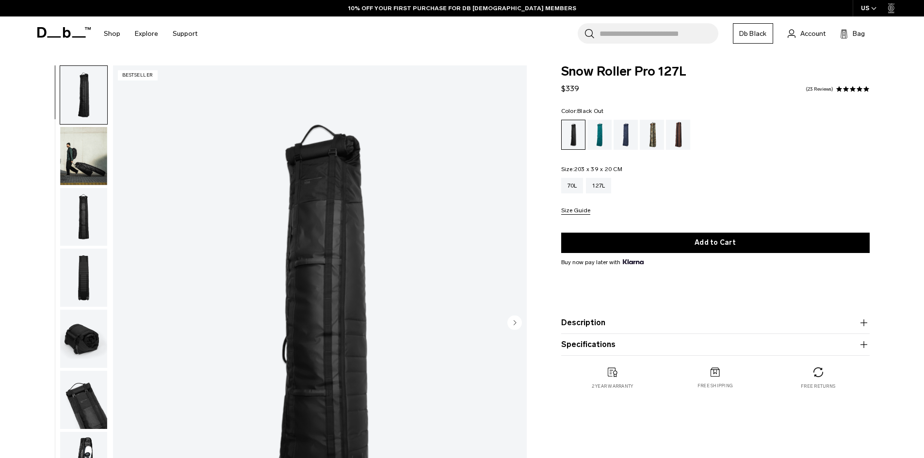
click at [88, 410] on img "button" at bounding box center [83, 400] width 47 height 58
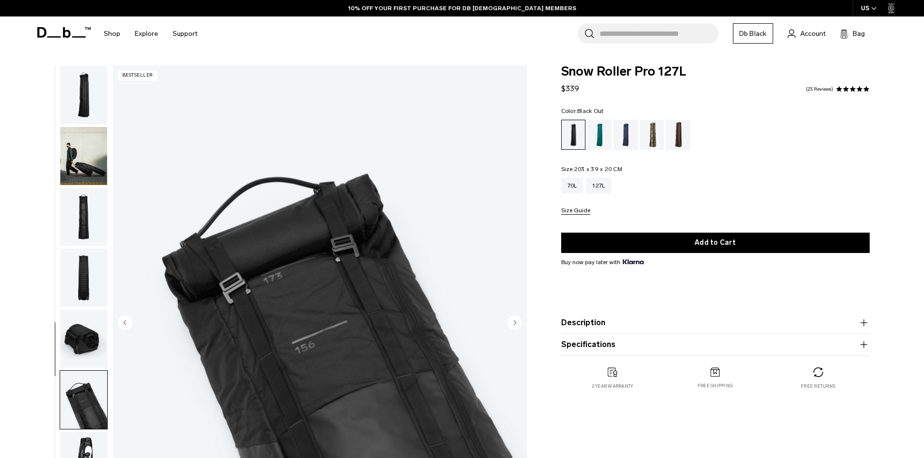
scroll to position [92, 0]
